Goal: Information Seeking & Learning: Find specific page/section

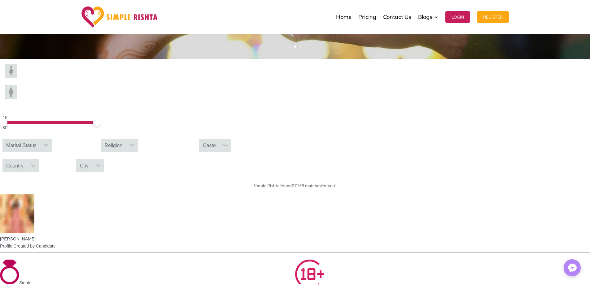
scroll to position [248, 0]
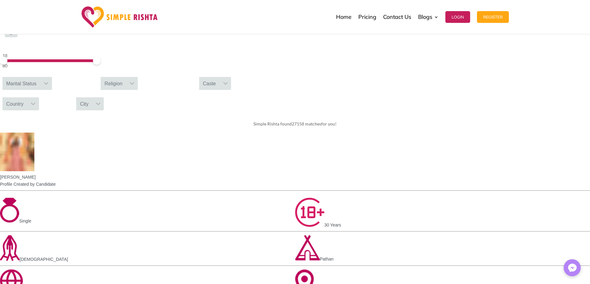
drag, startPoint x: 325, startPoint y: 122, endPoint x: 370, endPoint y: 120, distance: 45.3
drag, startPoint x: 348, startPoint y: 179, endPoint x: 357, endPoint y: 180, distance: 9.6
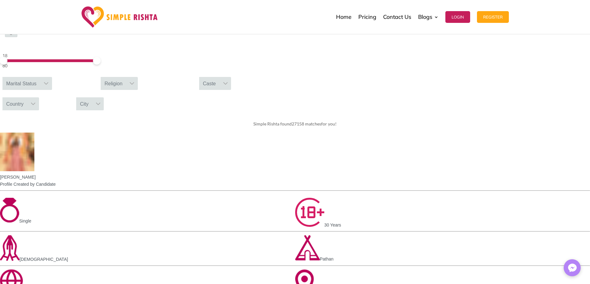
drag, startPoint x: 356, startPoint y: 152, endPoint x: 367, endPoint y: 156, distance: 11.6
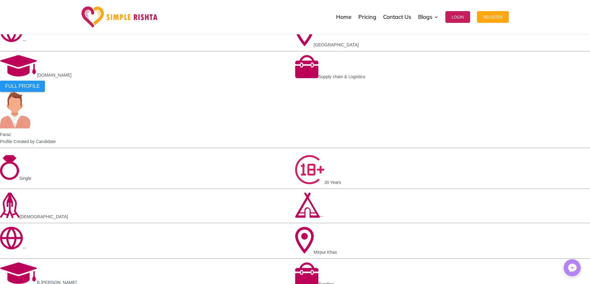
scroll to position [495, 0]
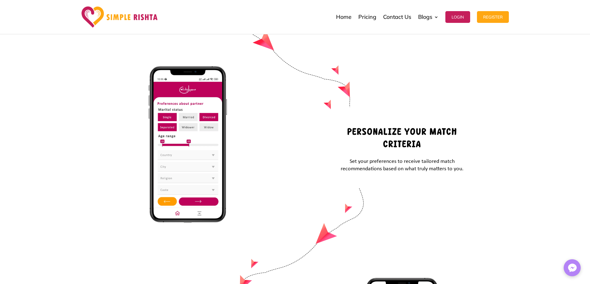
scroll to position [2429, 0]
